Goal: Download file/media

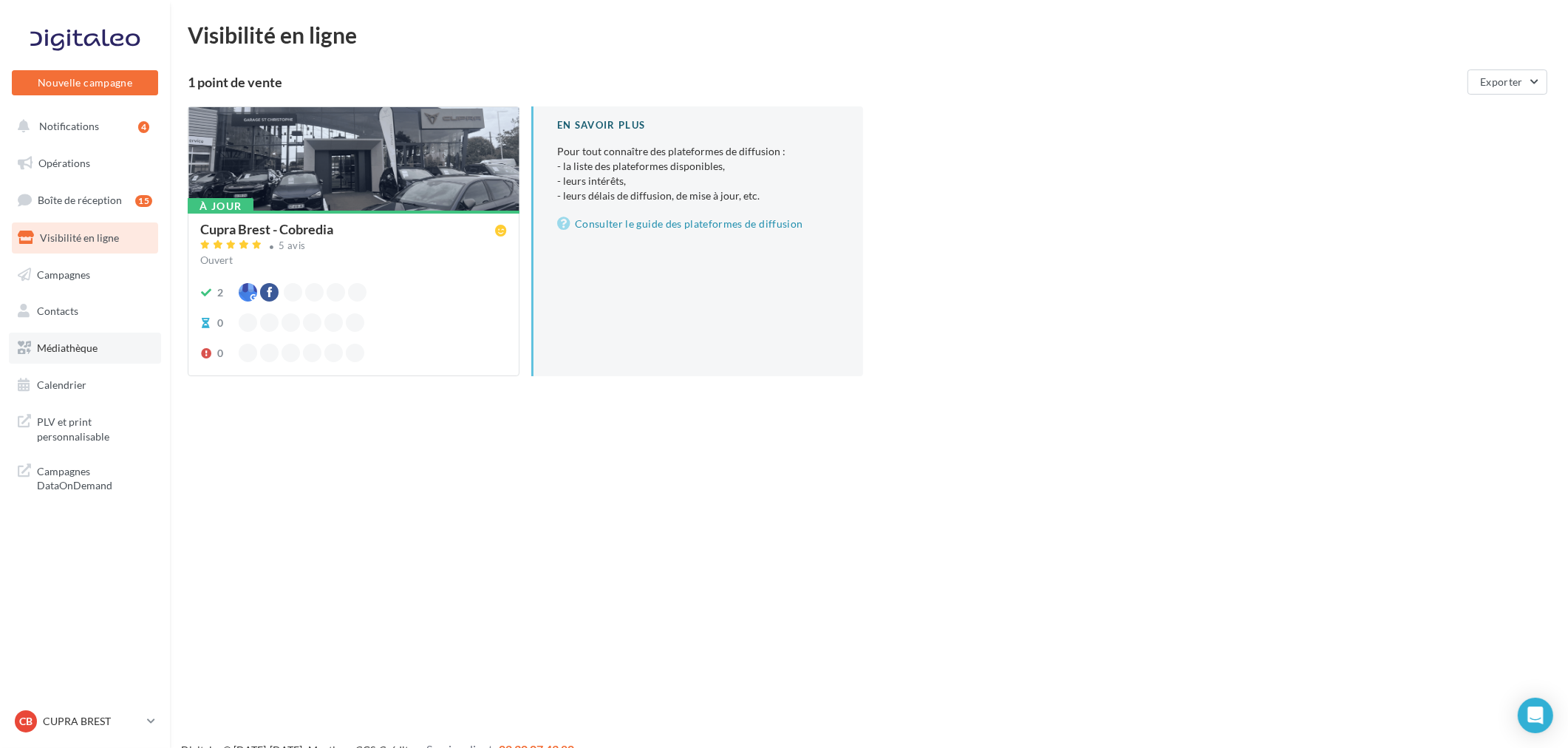
click at [70, 350] on span "Médiathèque" at bounding box center [68, 348] width 61 height 13
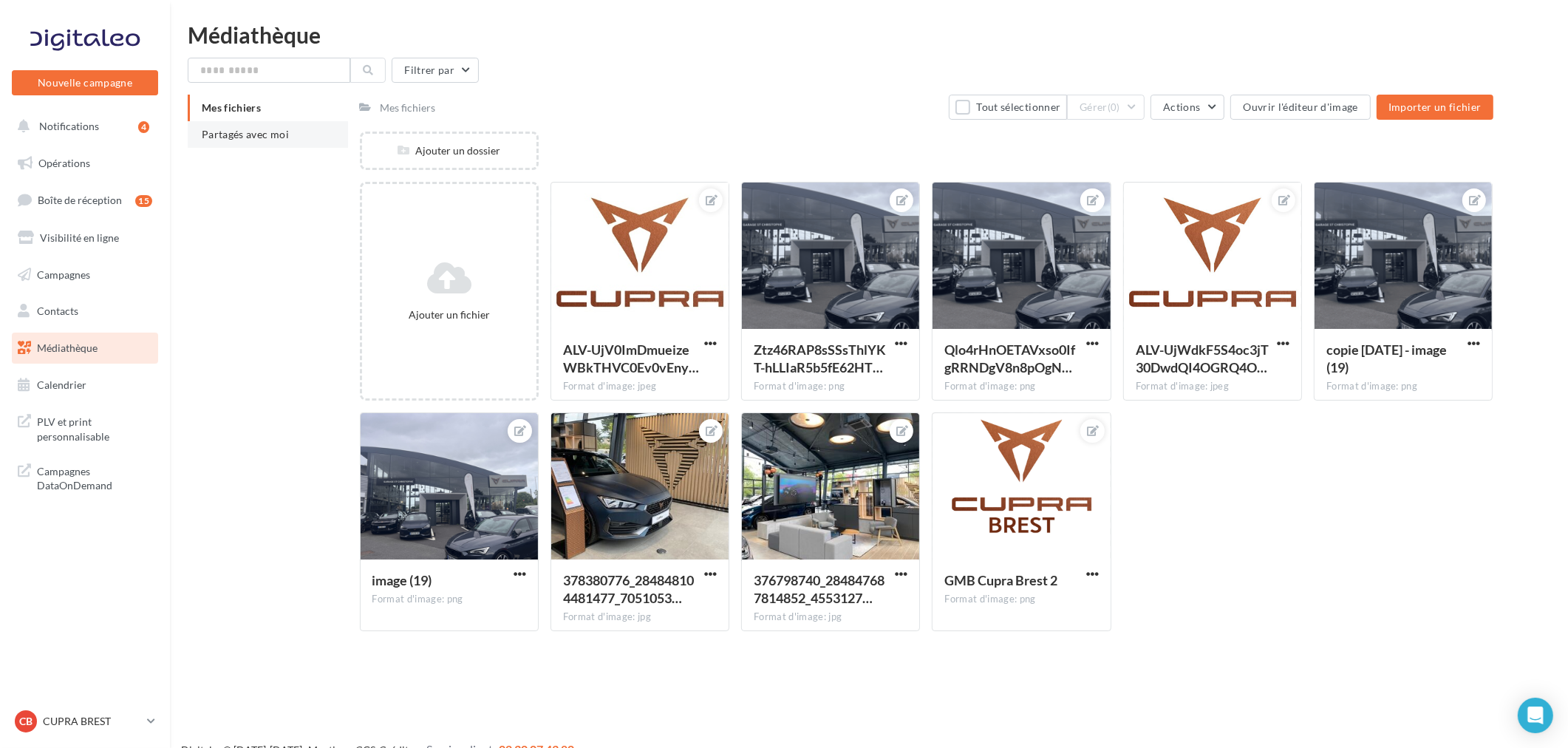
click at [311, 141] on li "Partagés avec moi" at bounding box center [268, 134] width 161 height 27
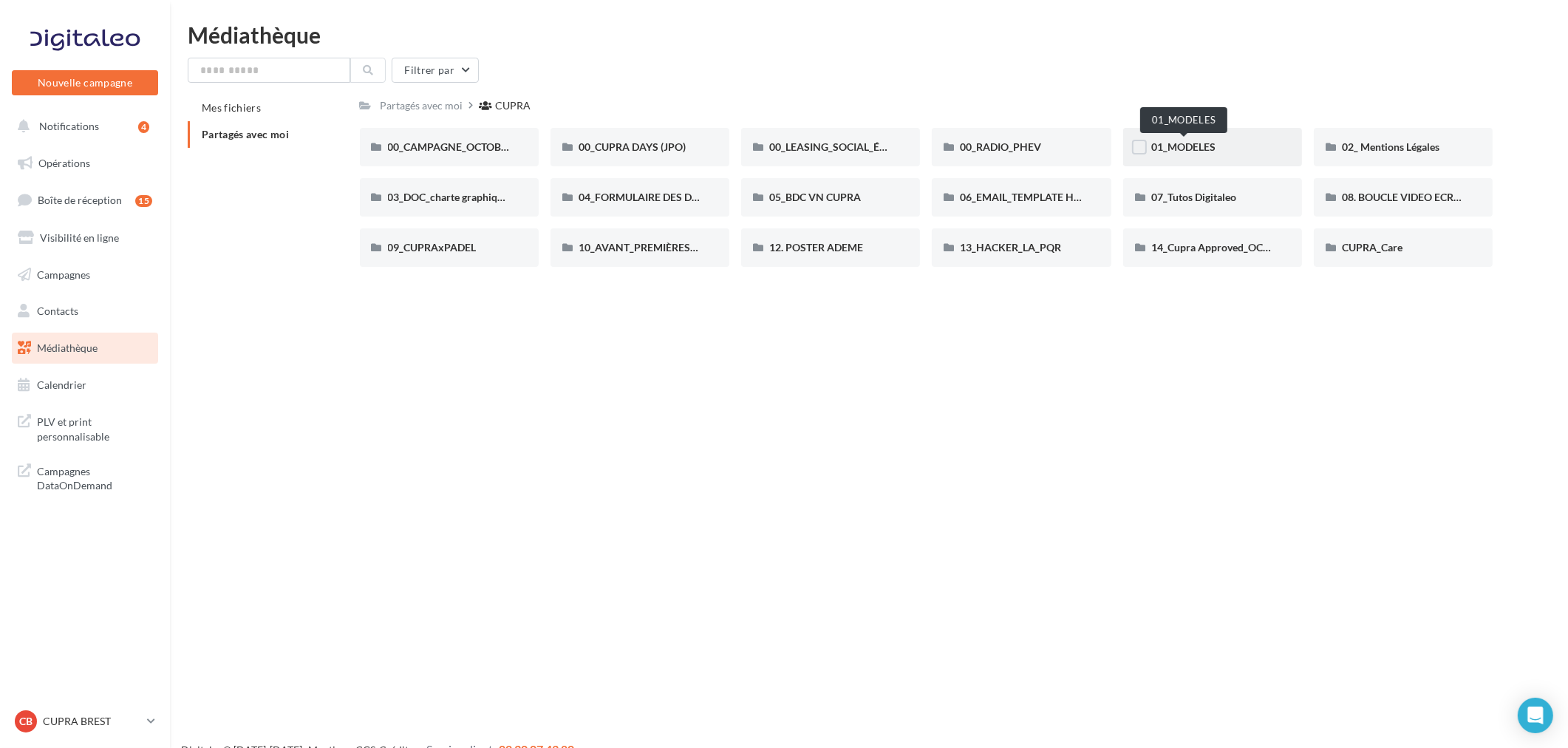
click at [1197, 146] on span "01_MODELES" at bounding box center [1183, 147] width 64 height 13
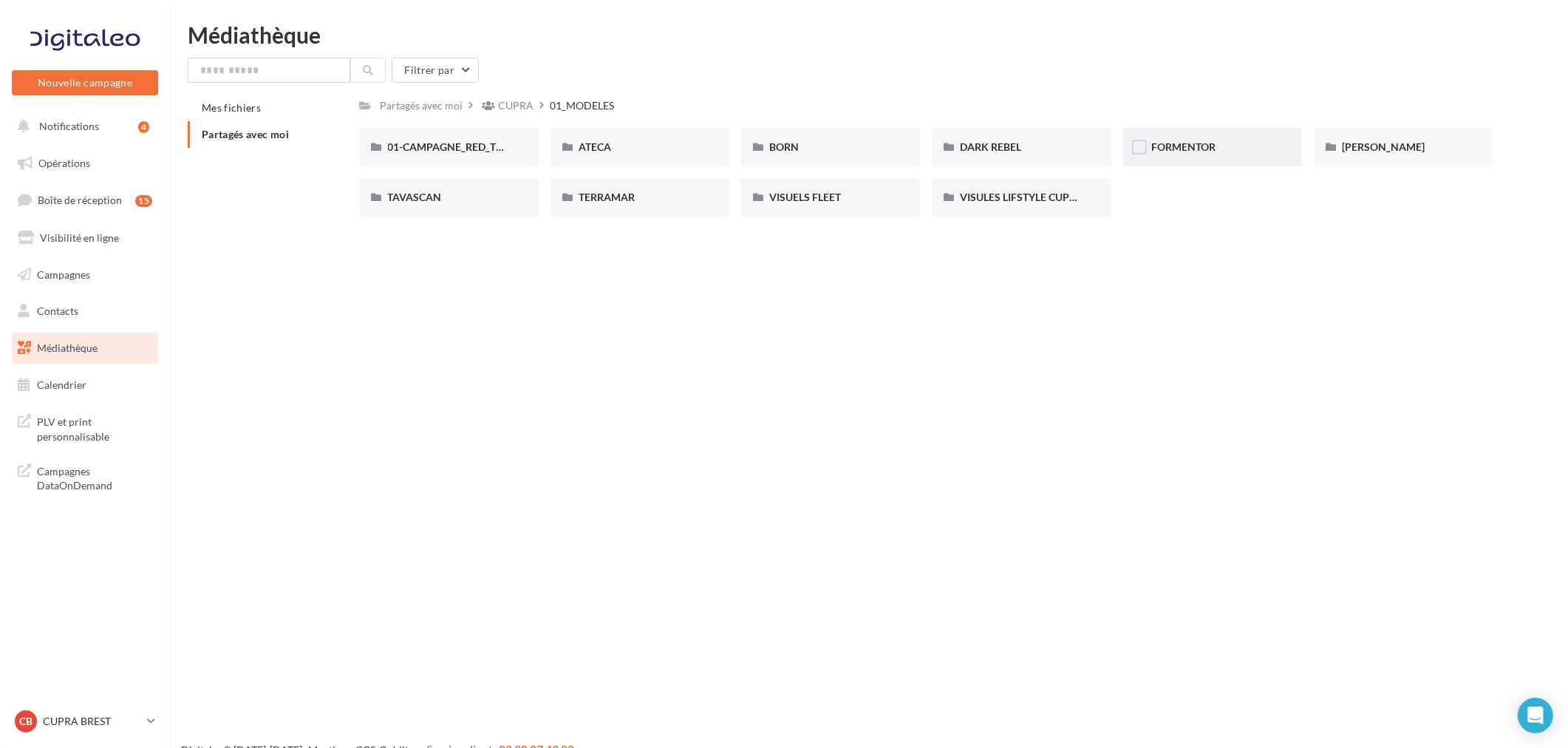
click at [1227, 156] on div "FORMENTOR" at bounding box center [1212, 147] width 179 height 38
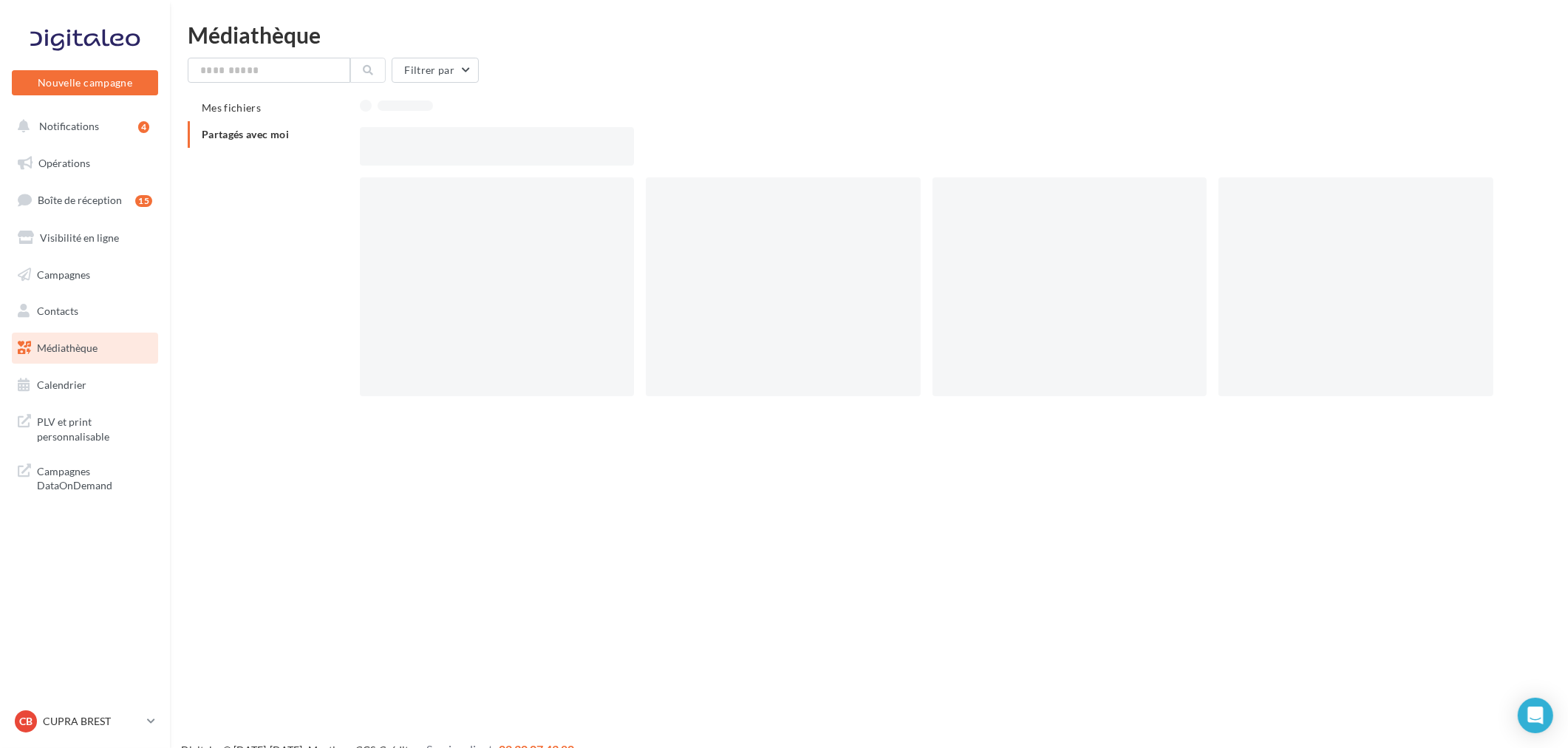
click at [1227, 156] on div at bounding box center [932, 146] width 1145 height 38
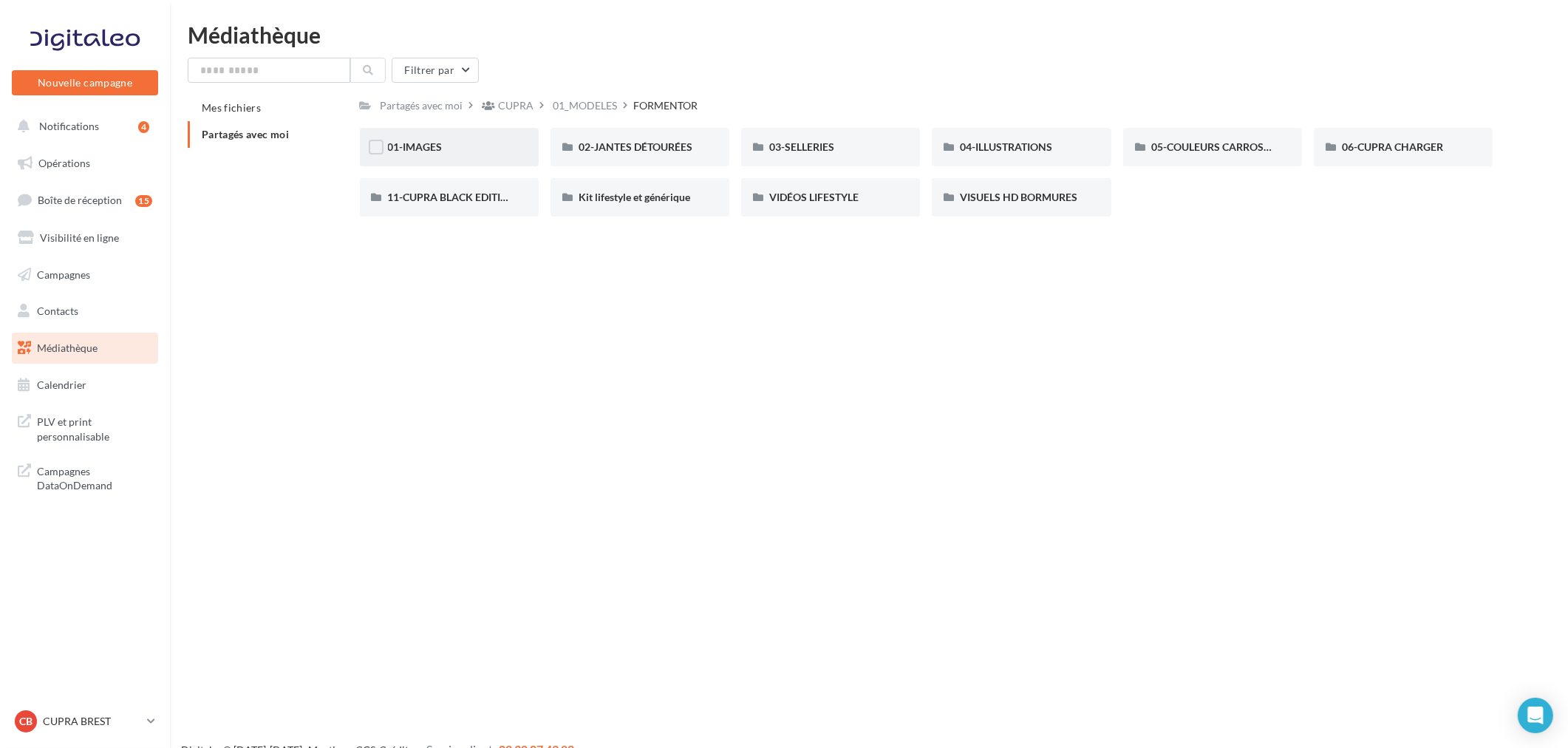
click at [491, 156] on div "01-IMAGES" at bounding box center [449, 147] width 179 height 38
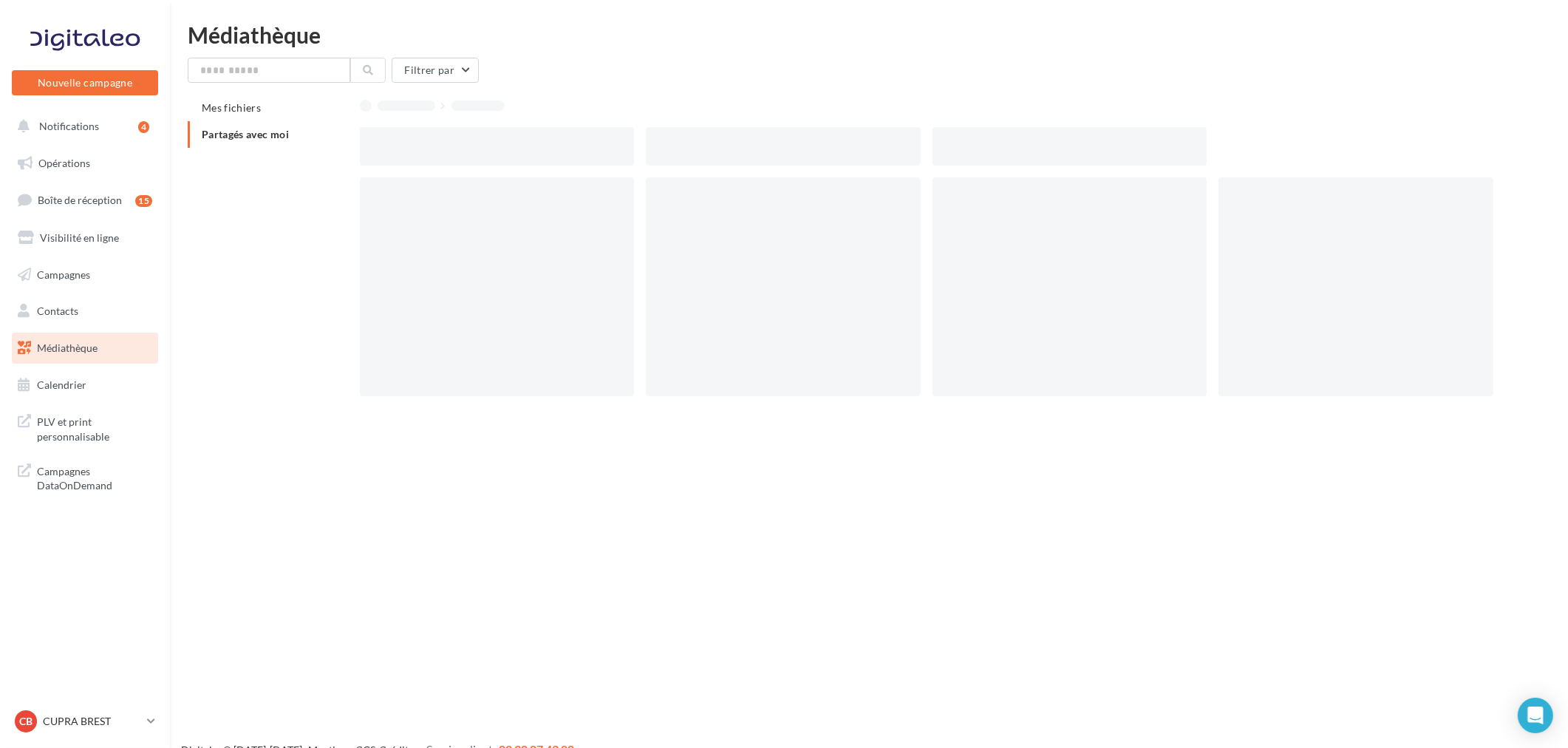
click at [491, 156] on div at bounding box center [497, 146] width 275 height 38
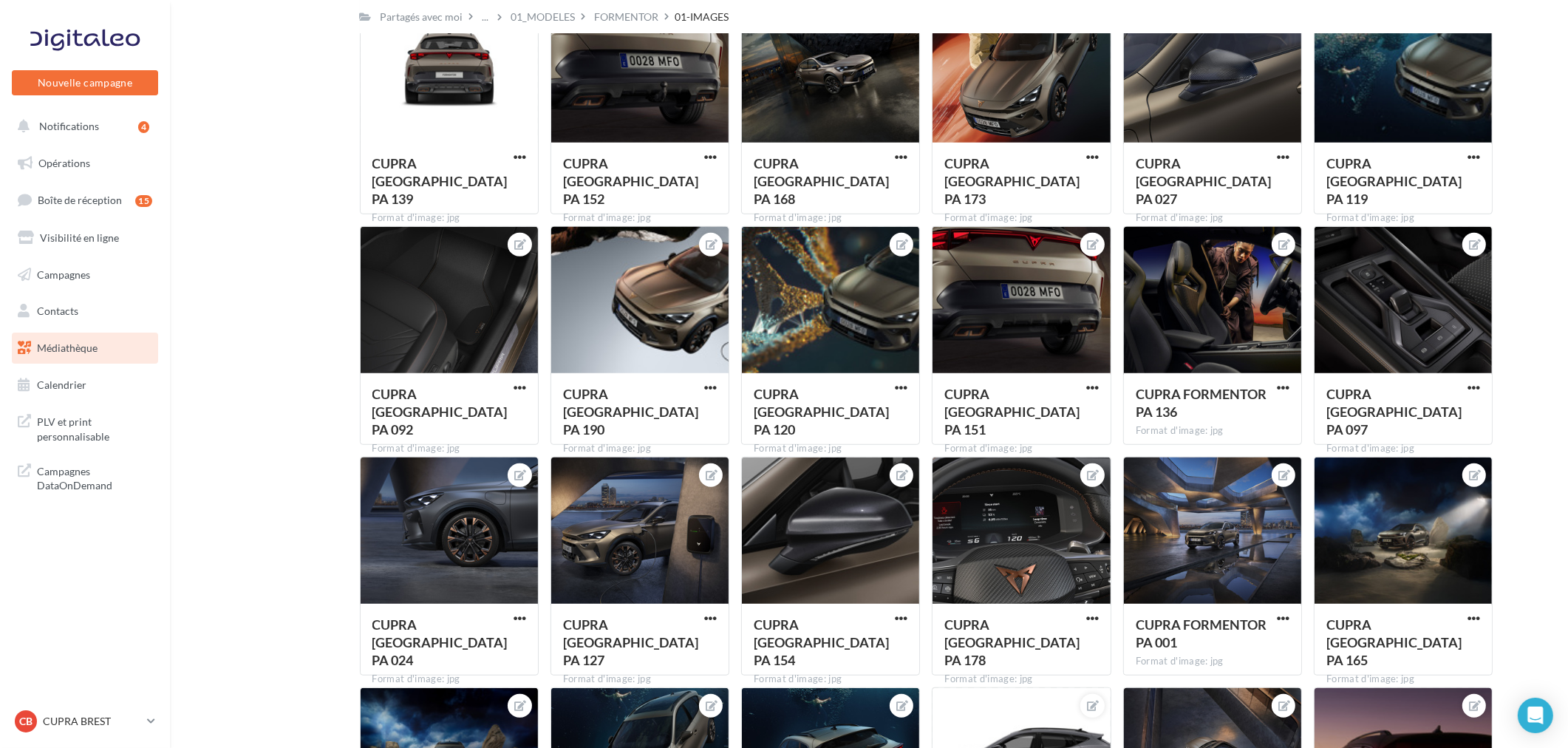
scroll to position [1313, 0]
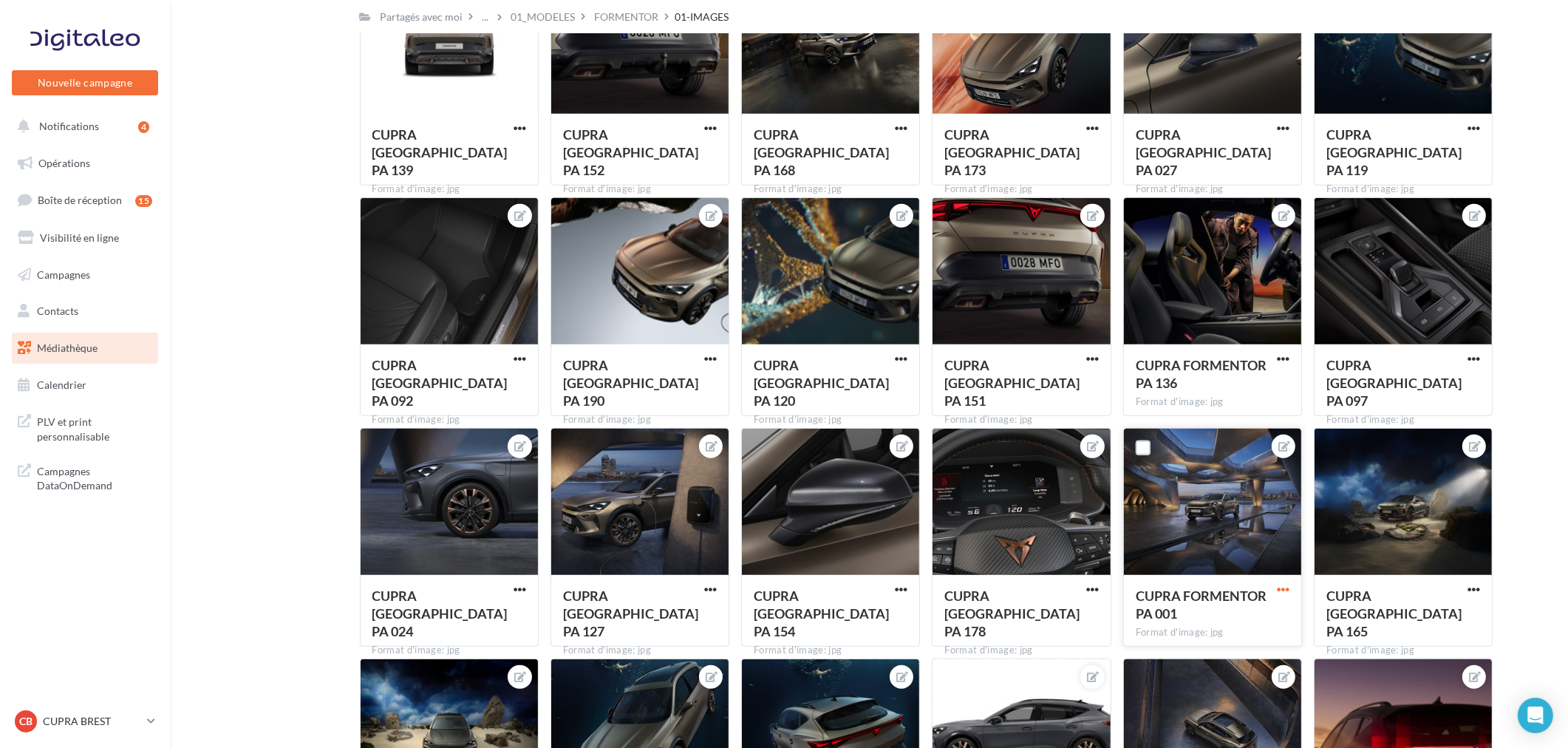
click at [1286, 588] on span "button" at bounding box center [1283, 589] width 13 height 13
click at [1185, 654] on button "Télécharger" at bounding box center [1214, 657] width 156 height 38
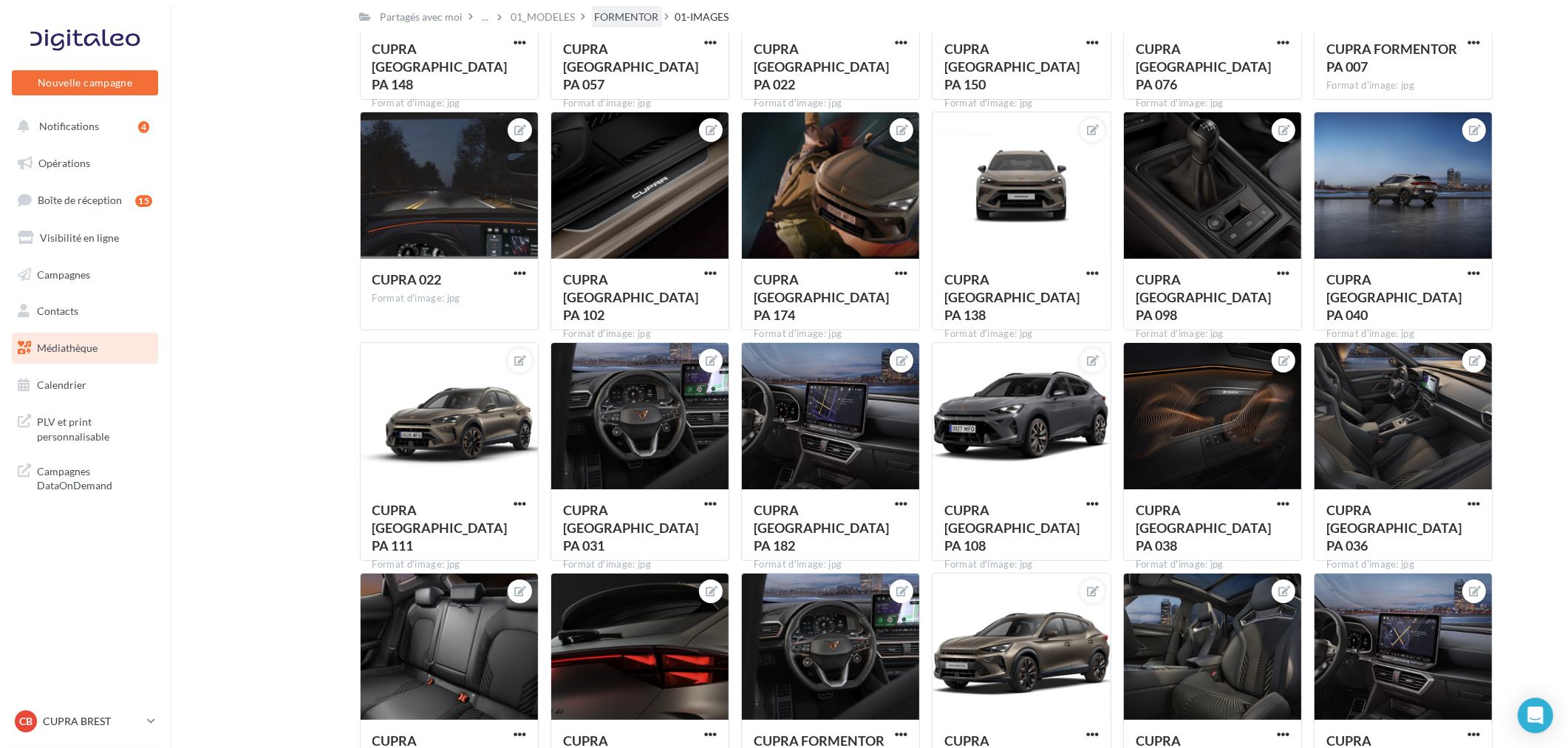
click at [621, 19] on div "FORMENTOR" at bounding box center [627, 17] width 64 height 14
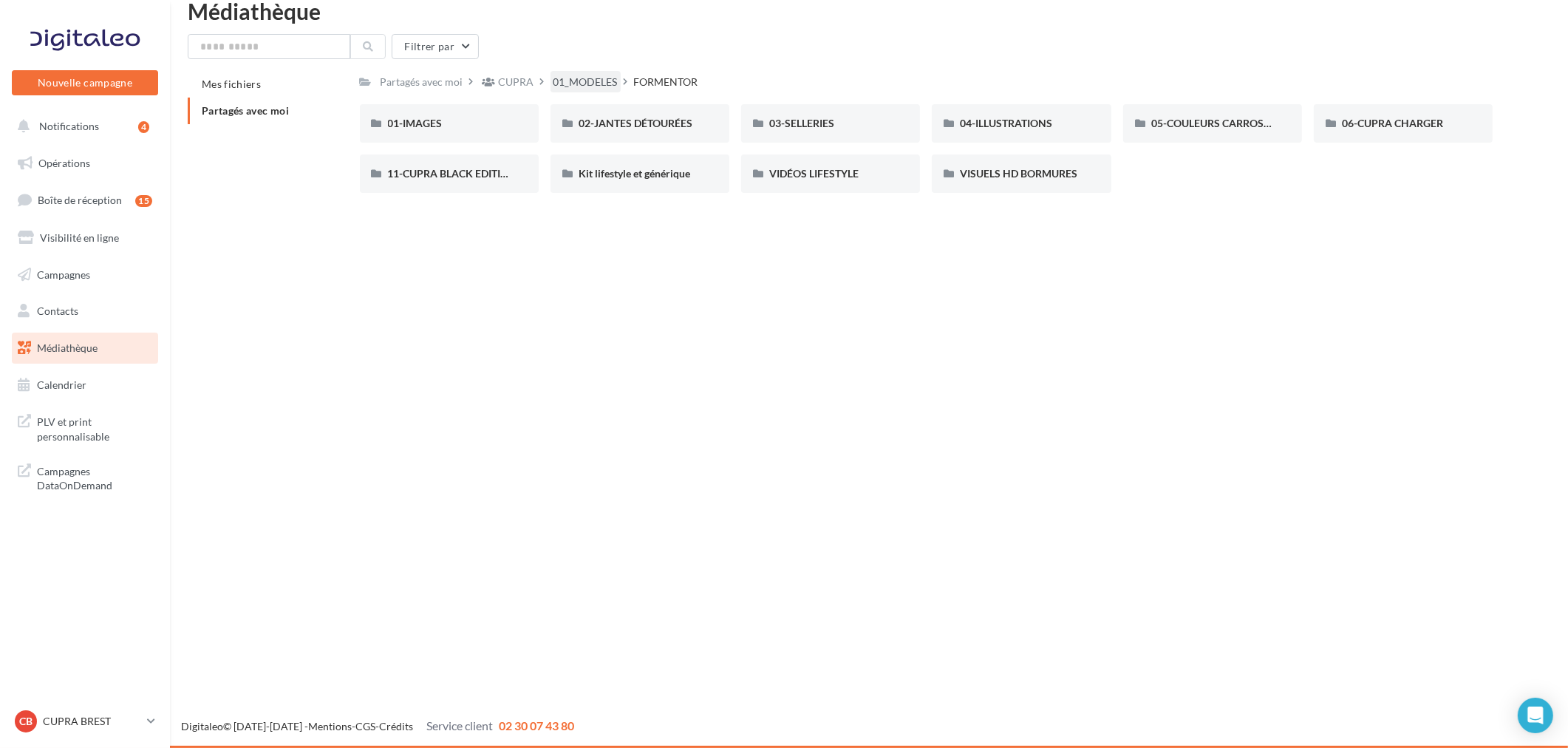
click at [555, 78] on div "01_MODELES" at bounding box center [585, 81] width 64 height 14
click at [1382, 122] on div "LEON" at bounding box center [1402, 123] width 122 height 14
click at [441, 126] on span "00-5 PORTES" at bounding box center [419, 123] width 63 height 13
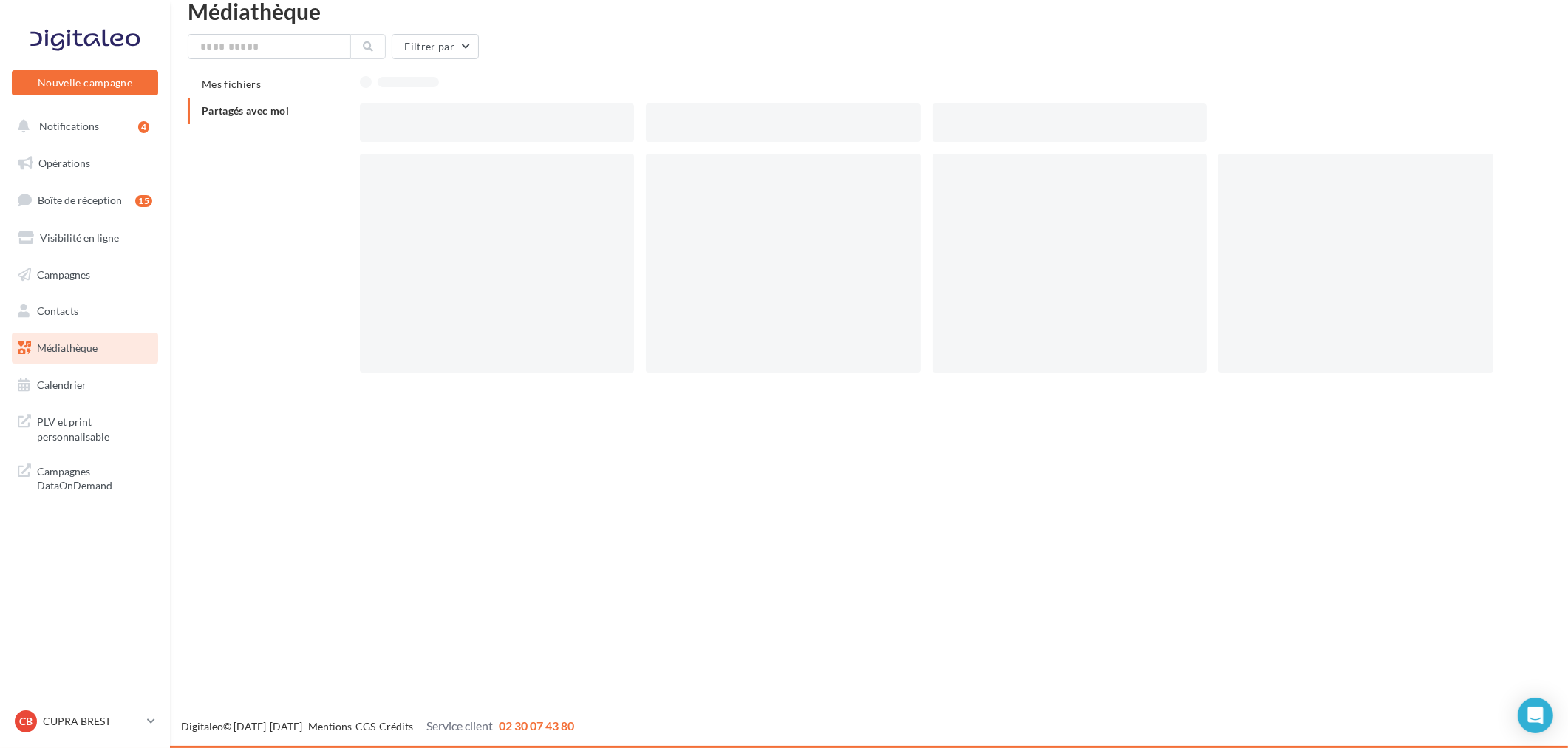
click at [441, 126] on div at bounding box center [497, 123] width 275 height 38
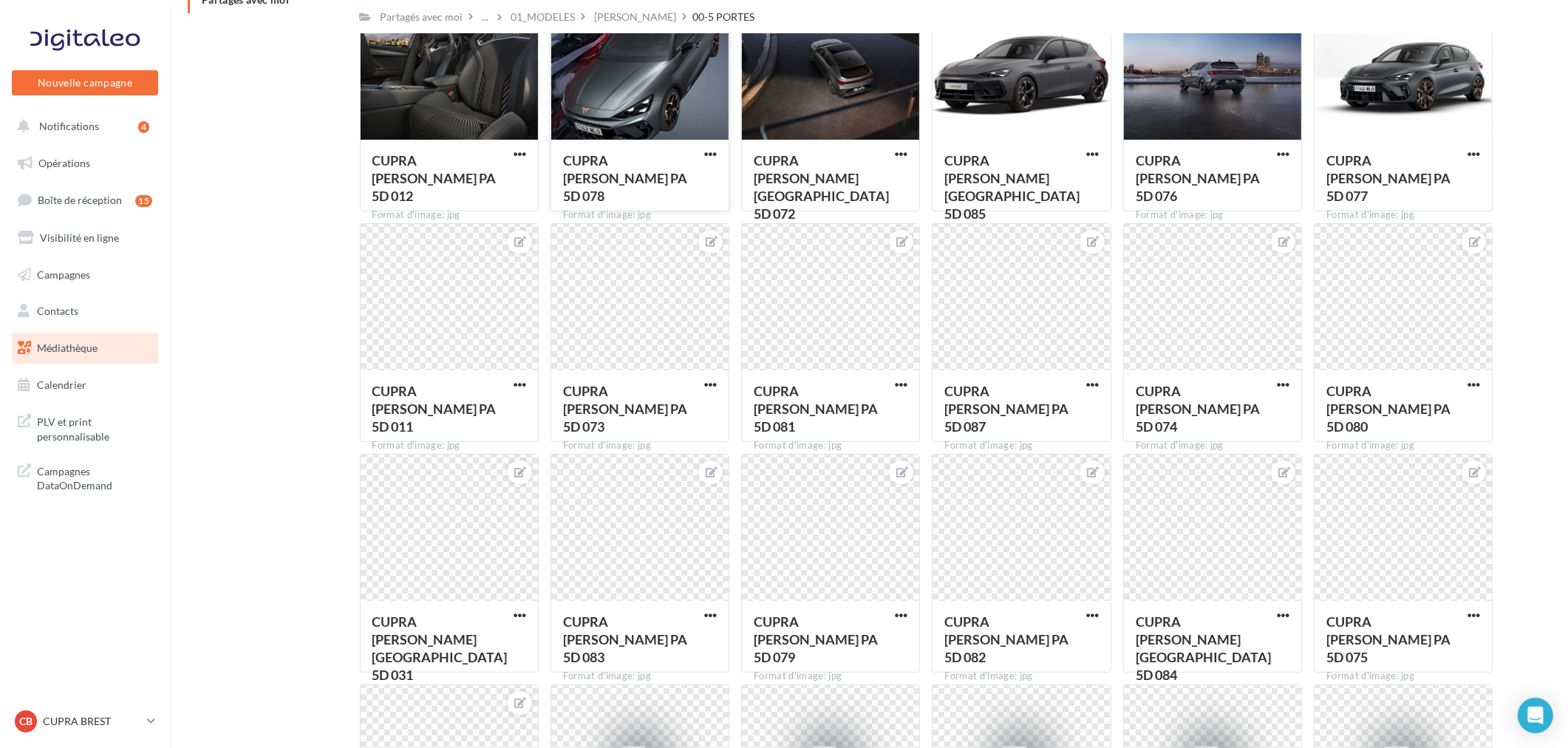
scroll to position [217, 0]
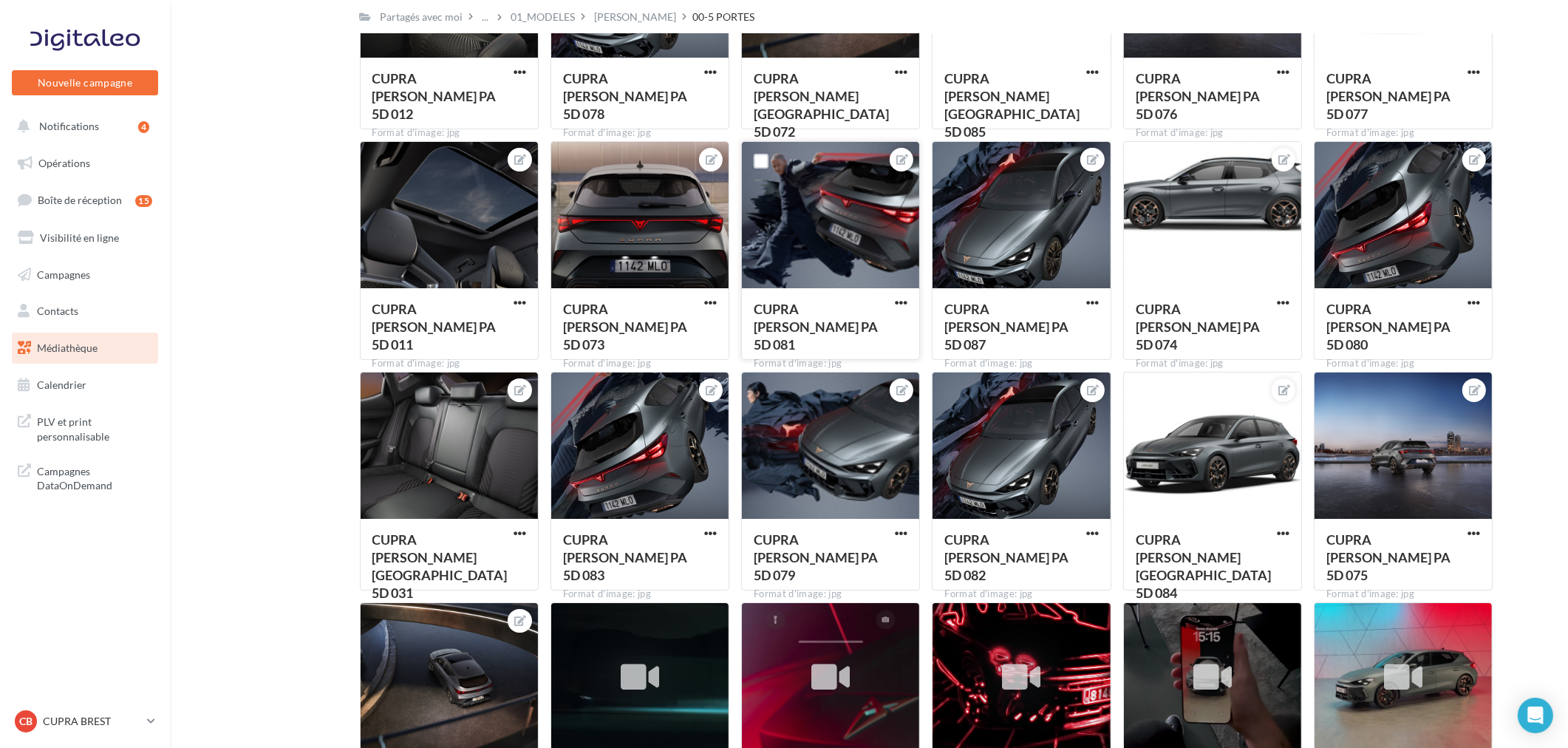
click at [802, 226] on div at bounding box center [830, 215] width 177 height 148
click at [903, 304] on span "button" at bounding box center [901, 302] width 13 height 13
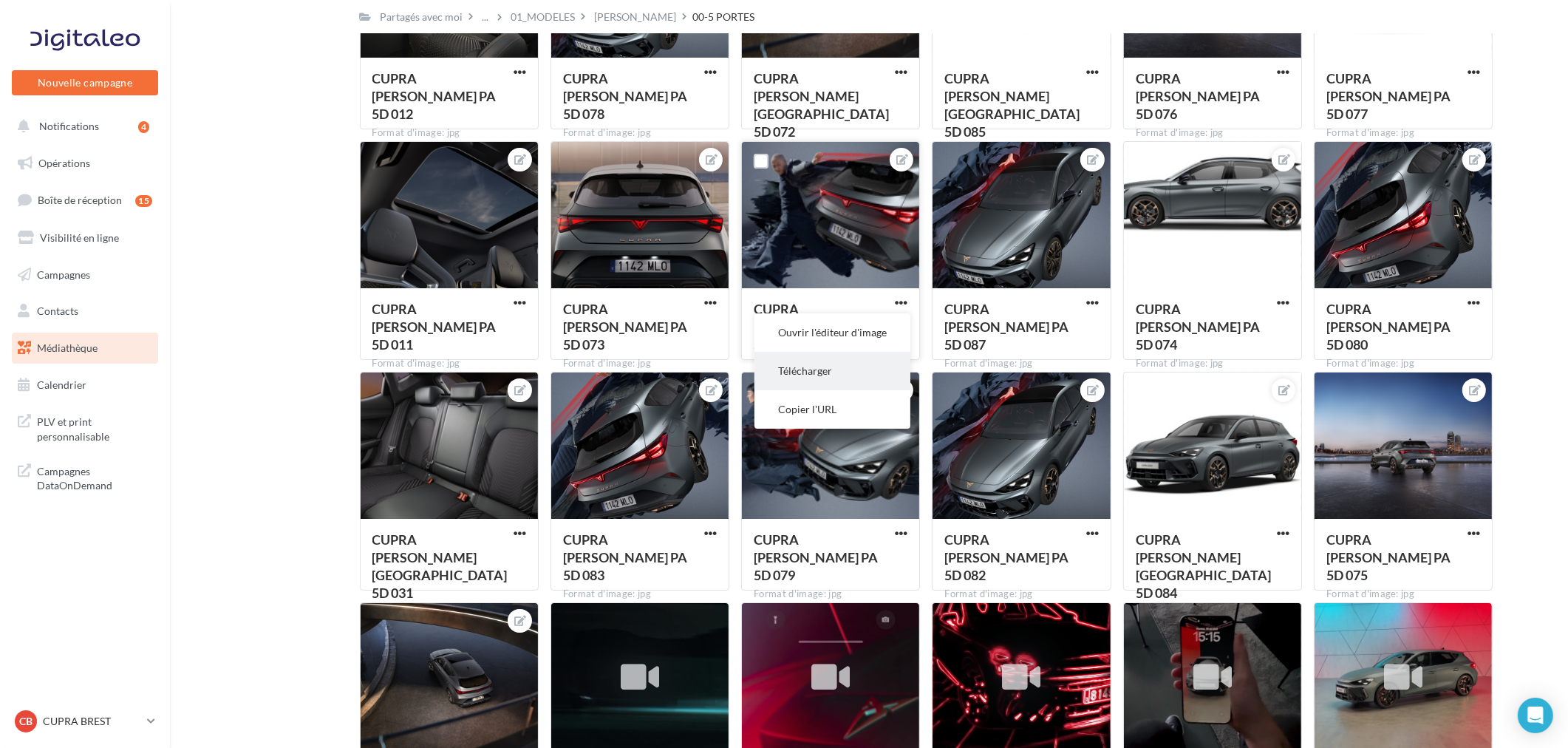
click at [832, 374] on button "Télécharger" at bounding box center [832, 371] width 156 height 38
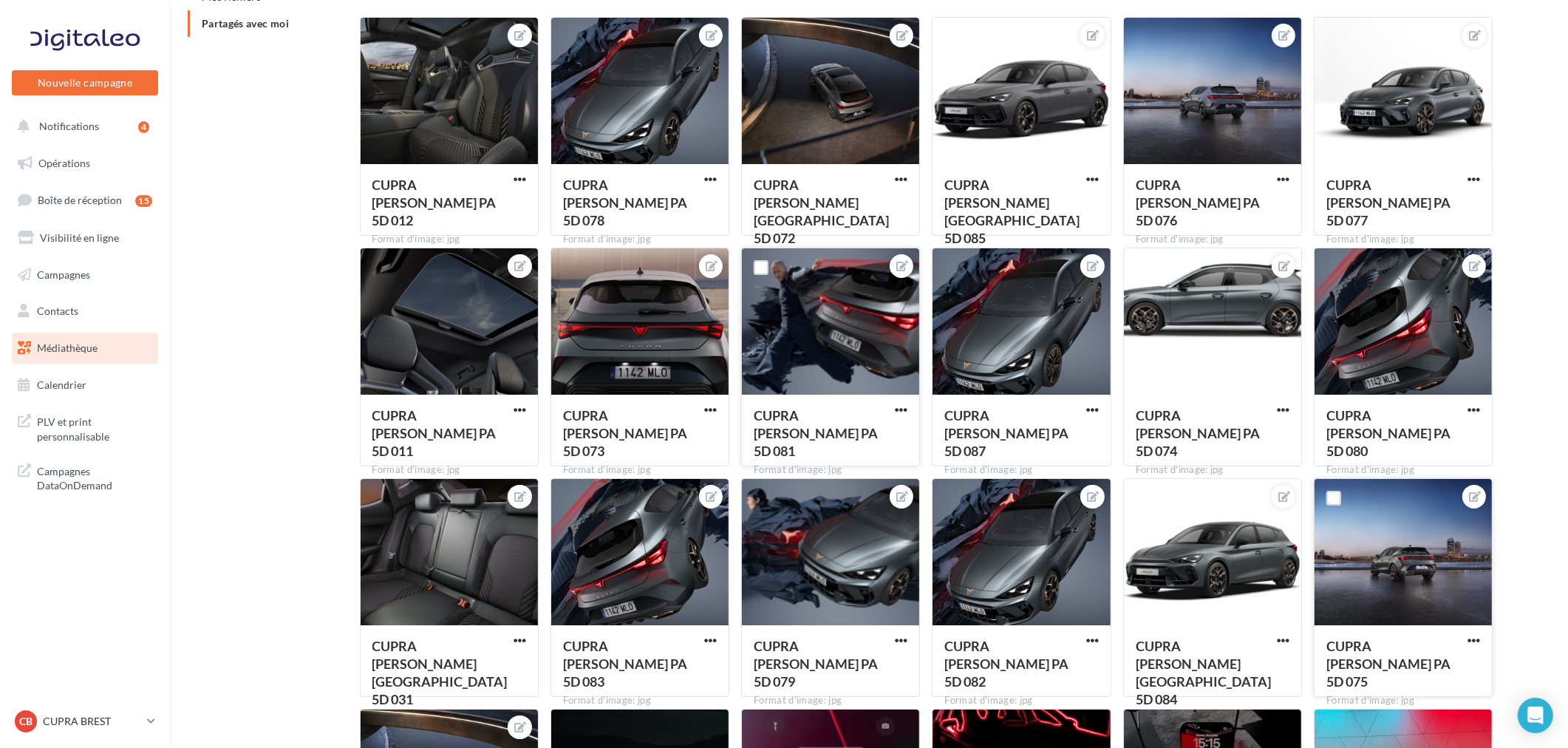
scroll to position [298, 0]
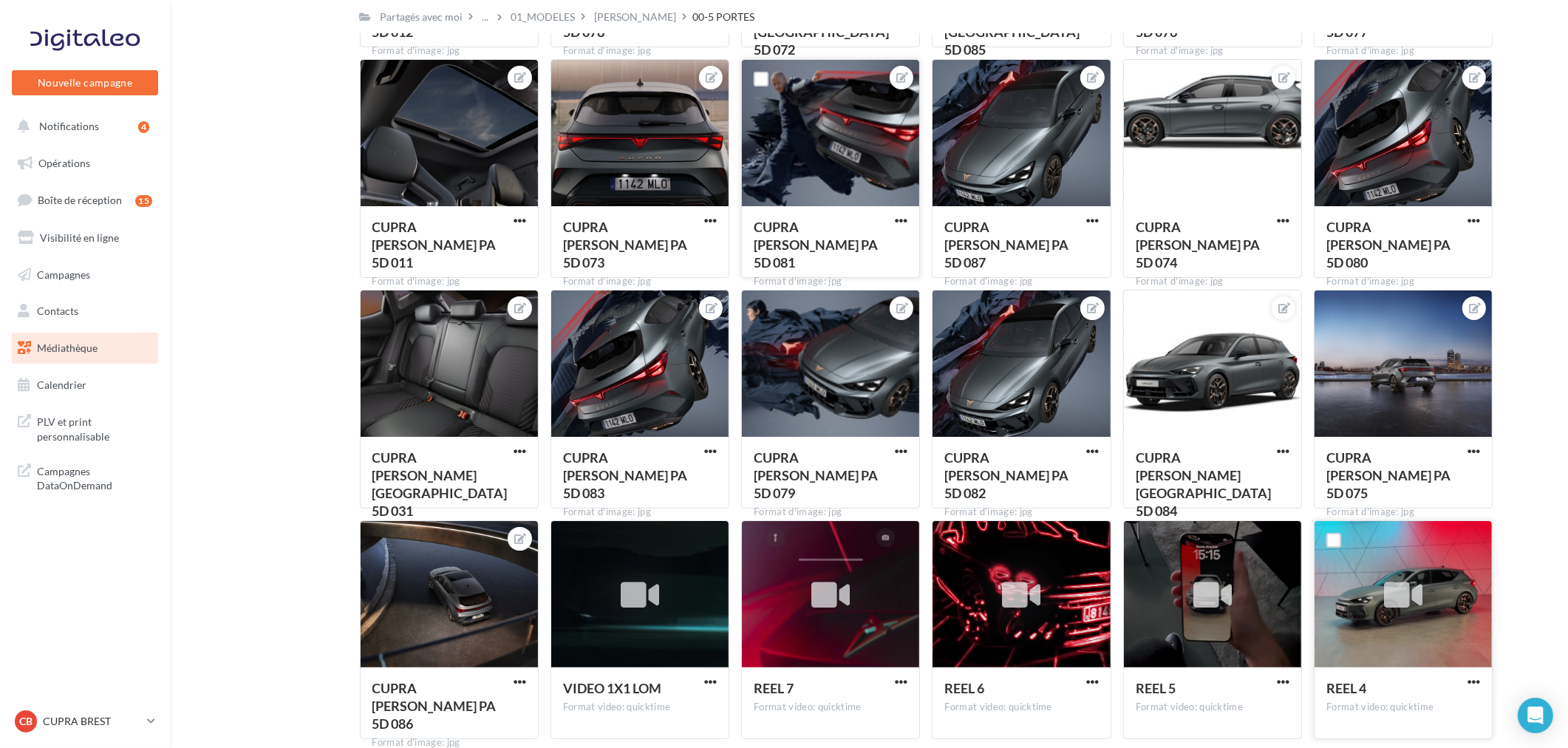
click at [1394, 576] on div at bounding box center [1403, 595] width 38 height 49
click at [707, 680] on span "button" at bounding box center [710, 682] width 13 height 13
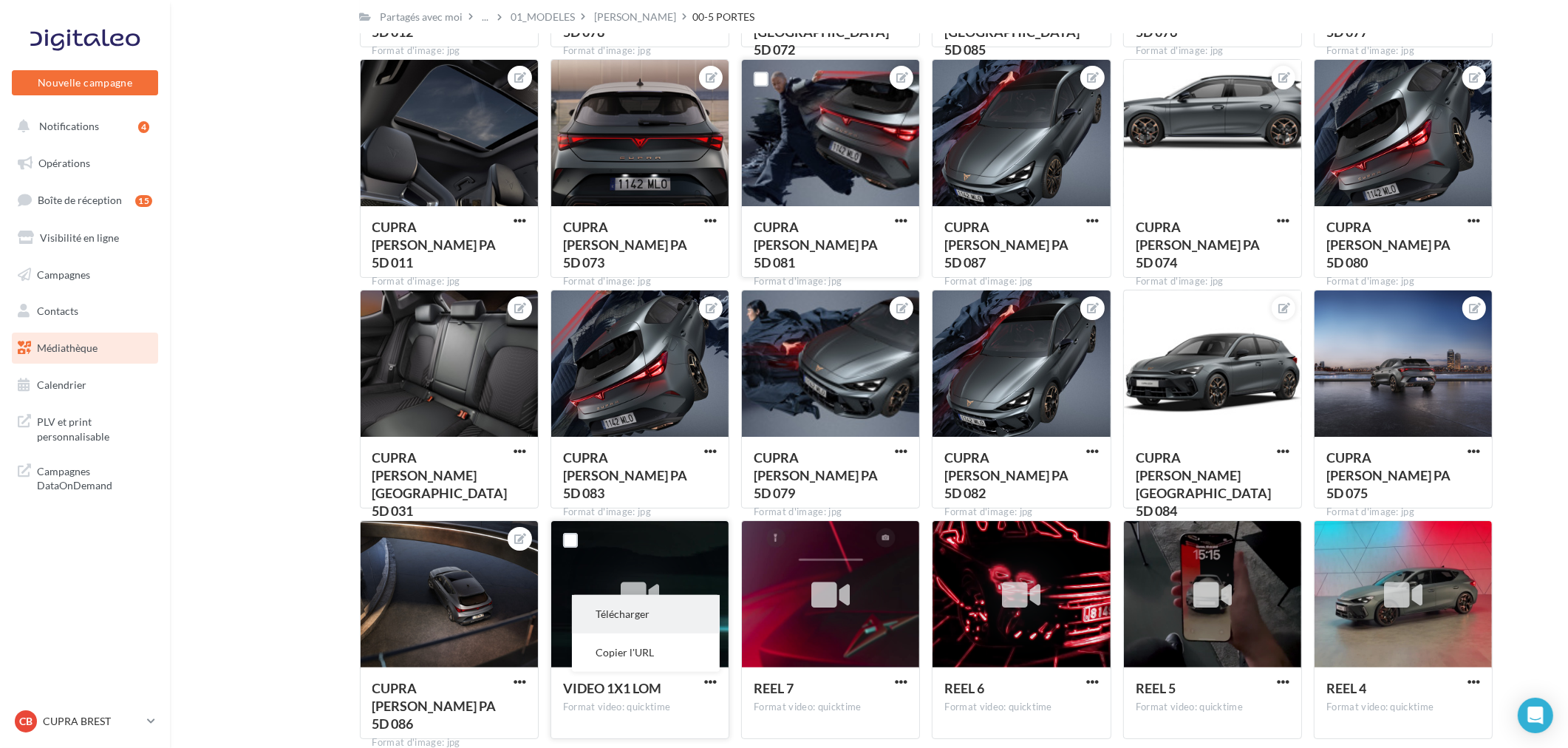
click at [639, 608] on button "Télécharger" at bounding box center [646, 614] width 148 height 38
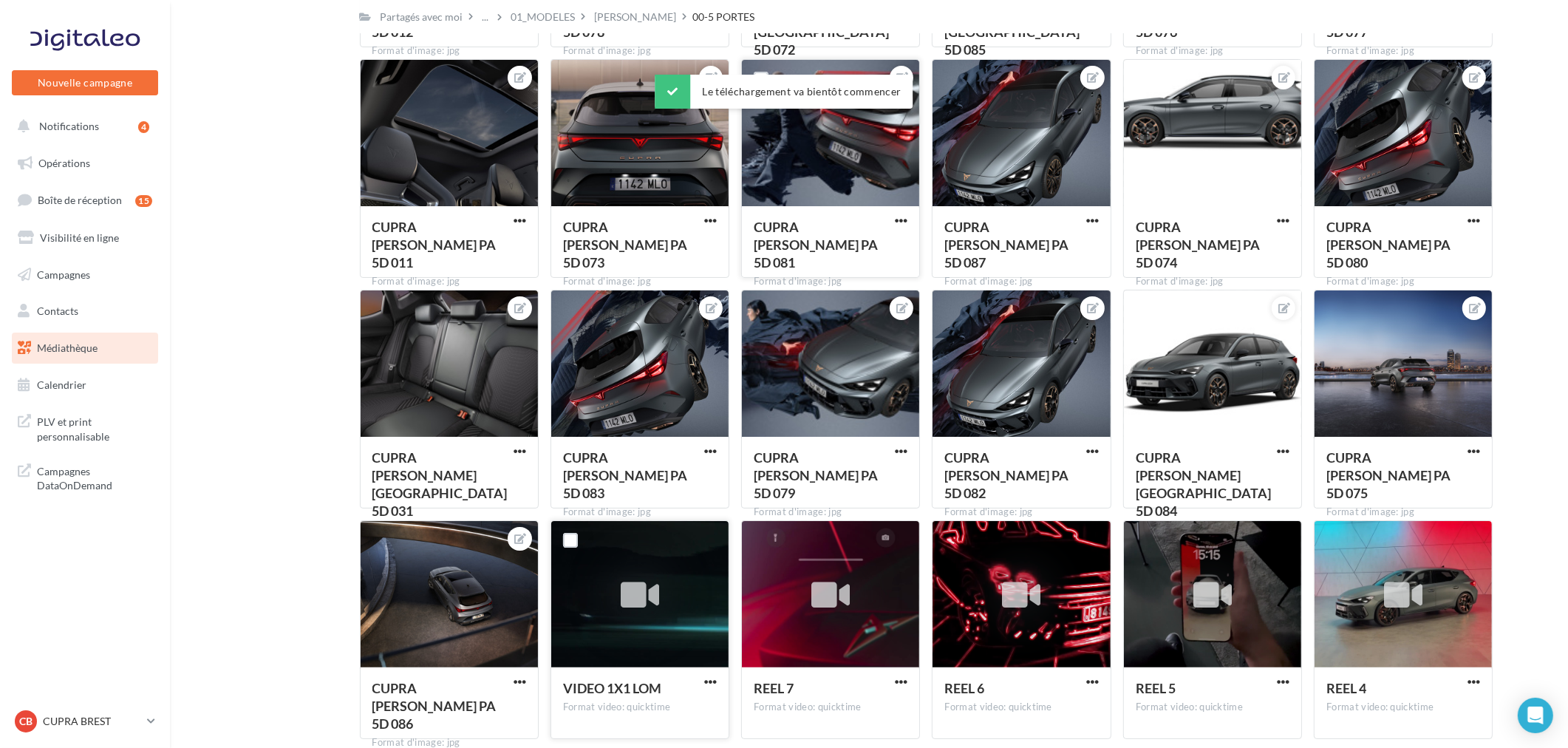
click at [604, 16] on div "LEON" at bounding box center [636, 17] width 82 height 14
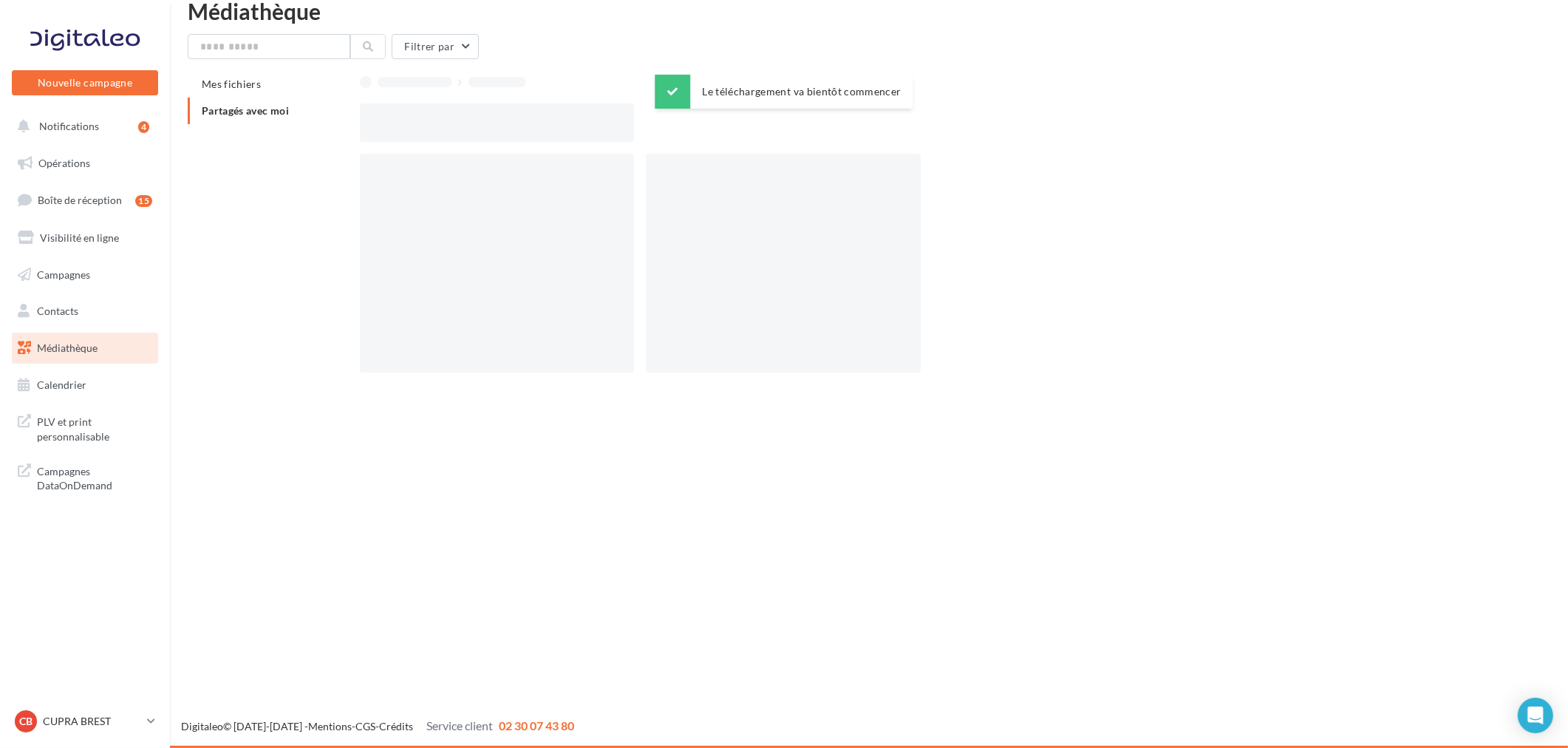
scroll to position [24, 0]
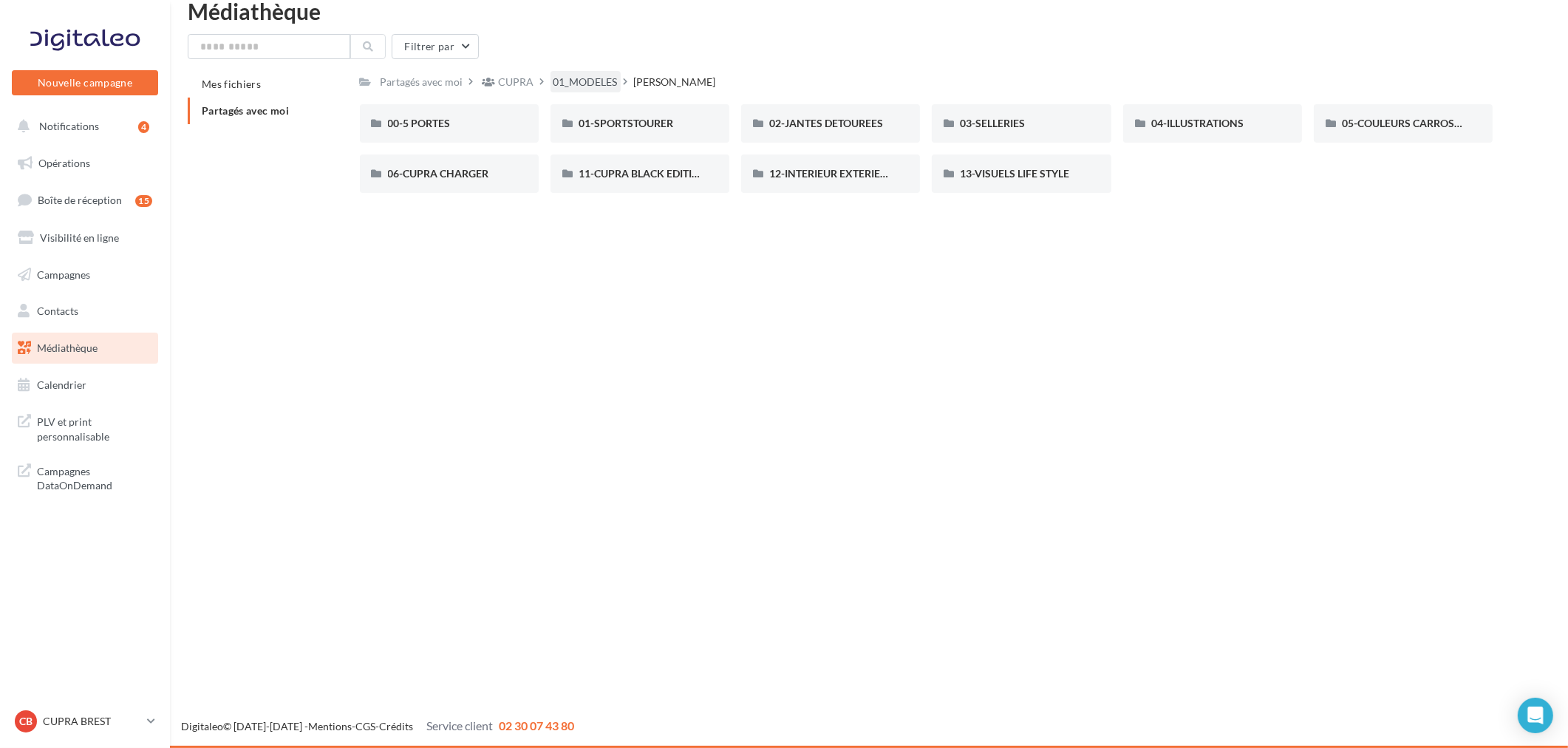
click at [576, 82] on div "01_MODELES" at bounding box center [585, 81] width 64 height 14
click at [460, 161] on div "TAVASCAN" at bounding box center [449, 173] width 179 height 38
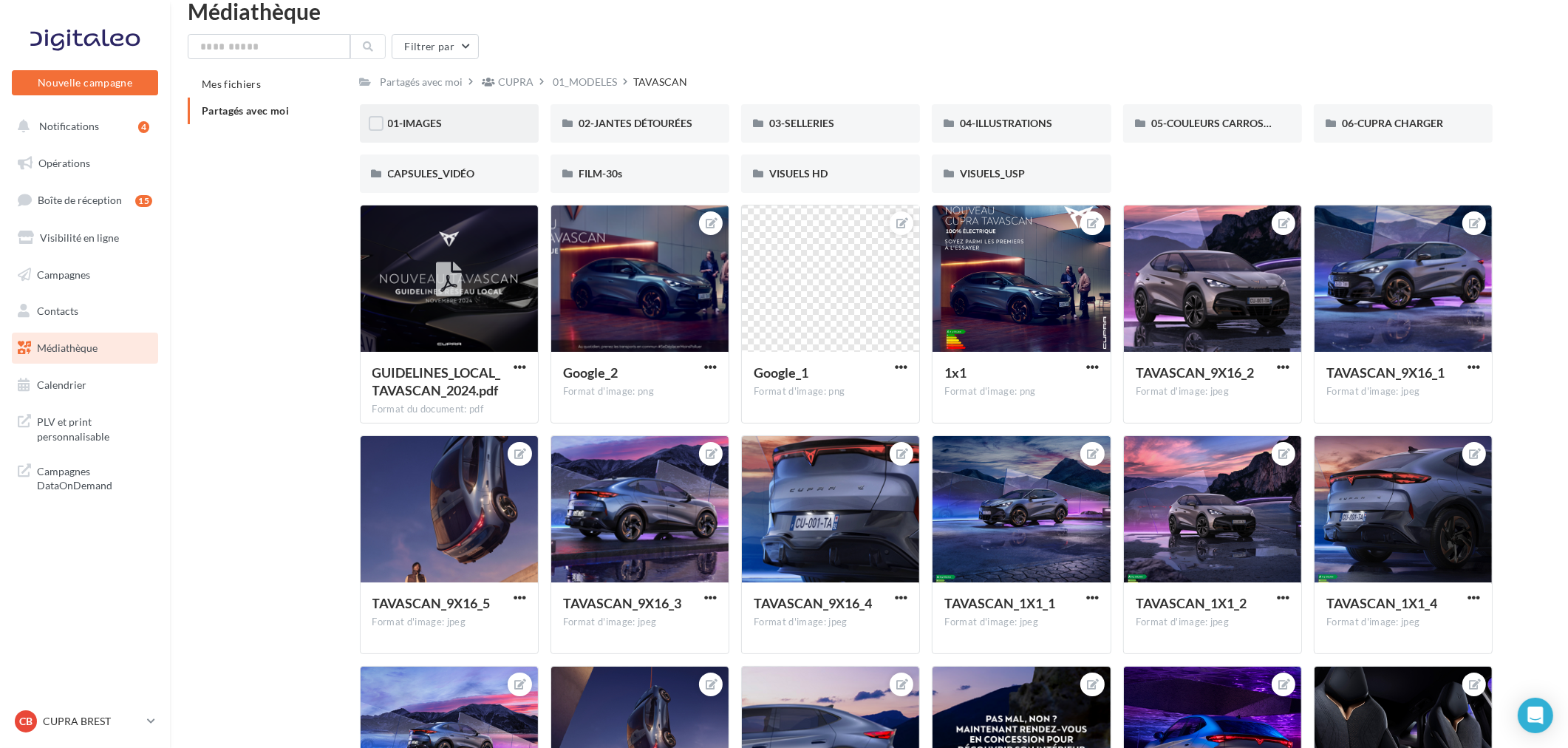
click at [431, 129] on div "01-IMAGES" at bounding box center [449, 123] width 122 height 14
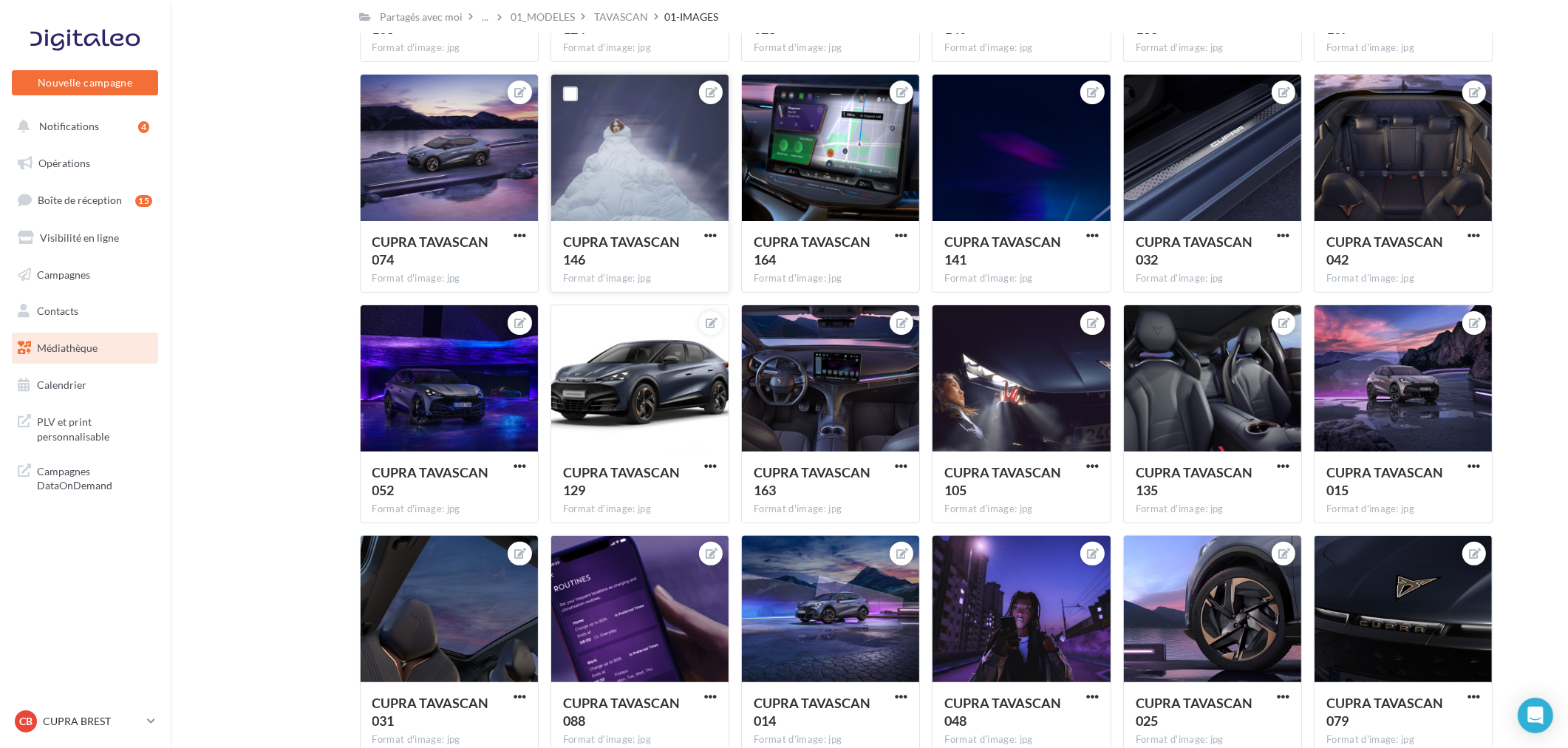
scroll to position [516, 0]
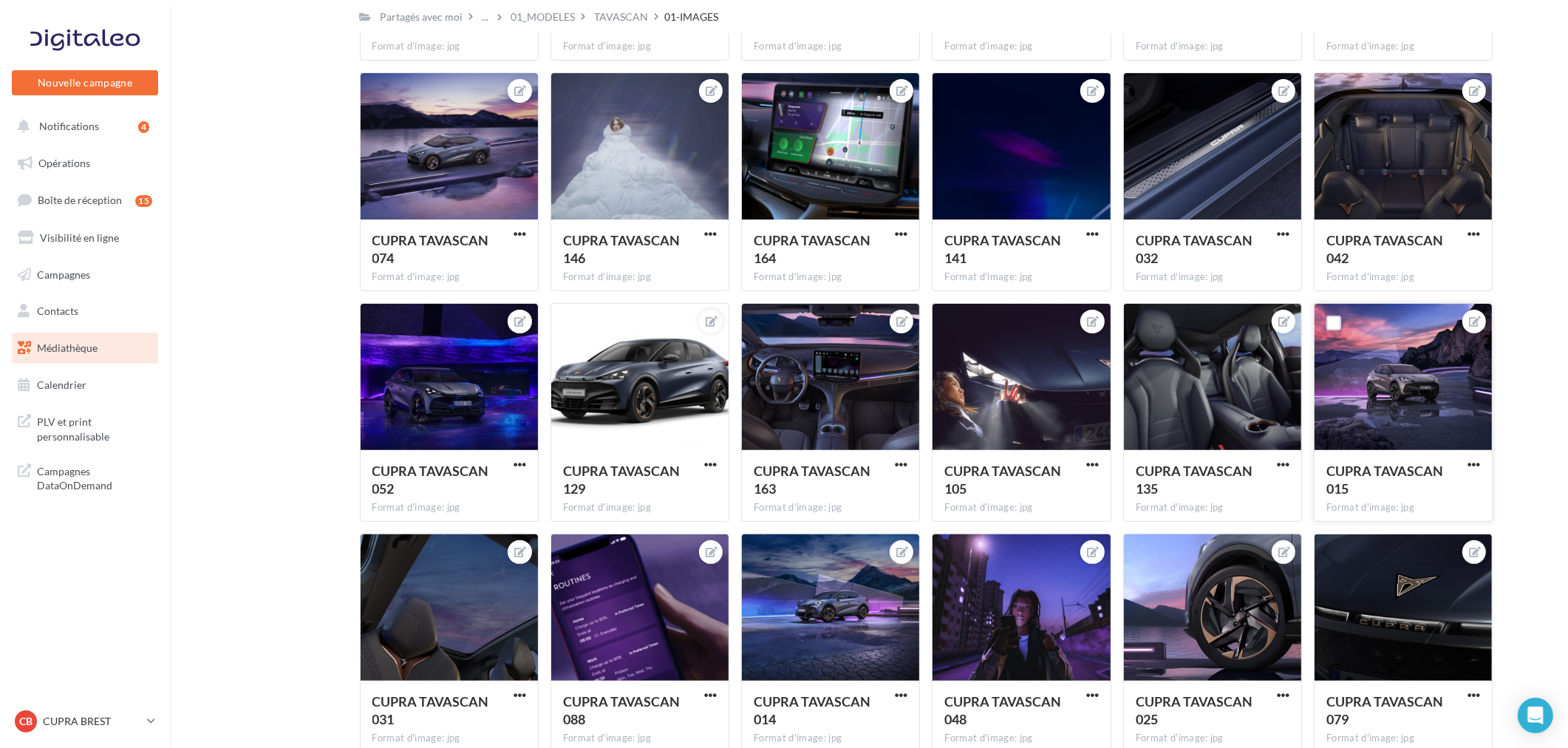
click at [1475, 474] on div "CUPRA TAVASCAN 015" at bounding box center [1403, 481] width 154 height 39
click at [1470, 461] on span "button" at bounding box center [1474, 464] width 13 height 13
click at [1397, 533] on button "Télécharger" at bounding box center [1404, 533] width 156 height 38
click at [78, 718] on p "CUPRA BREST" at bounding box center [91, 721] width 98 height 14
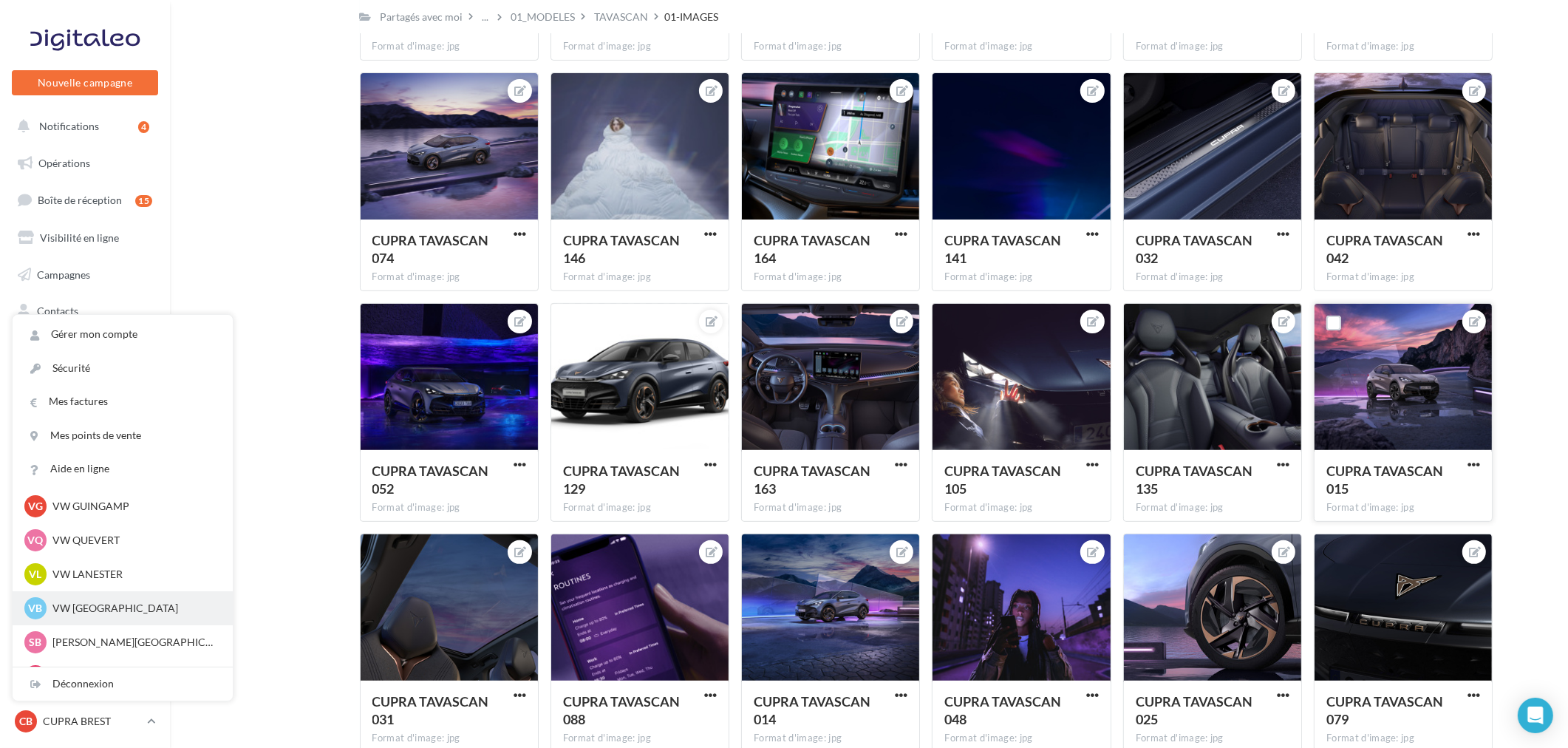
scroll to position [246, 0]
click at [98, 575] on p "VW LANESTER" at bounding box center [134, 573] width 163 height 14
